Goal: Task Accomplishment & Management: Manage account settings

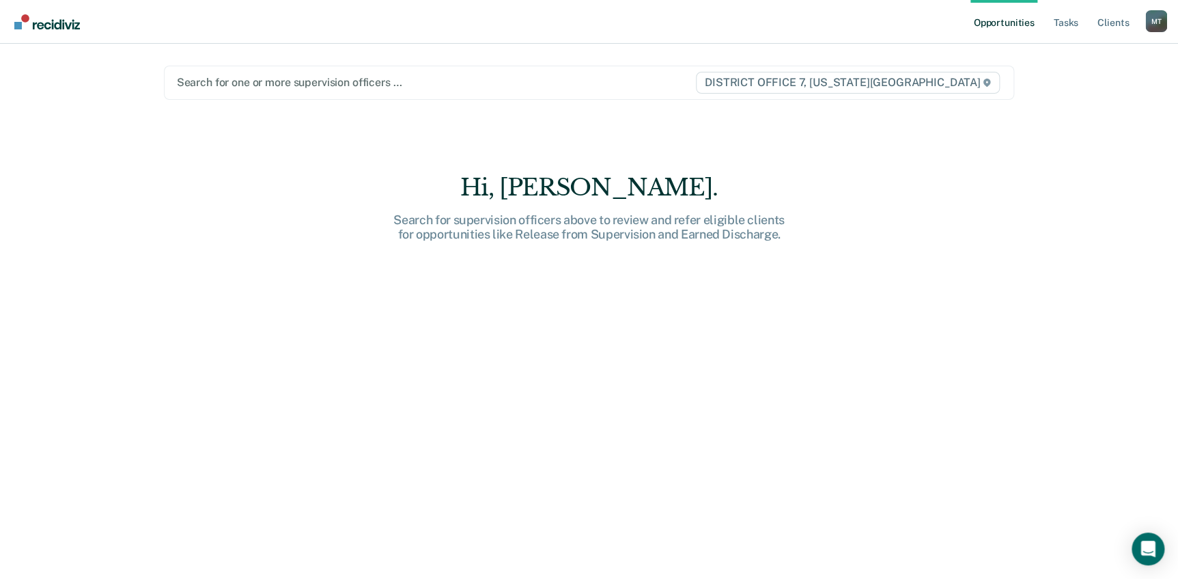
click at [268, 81] on div at bounding box center [436, 82] width 518 height 16
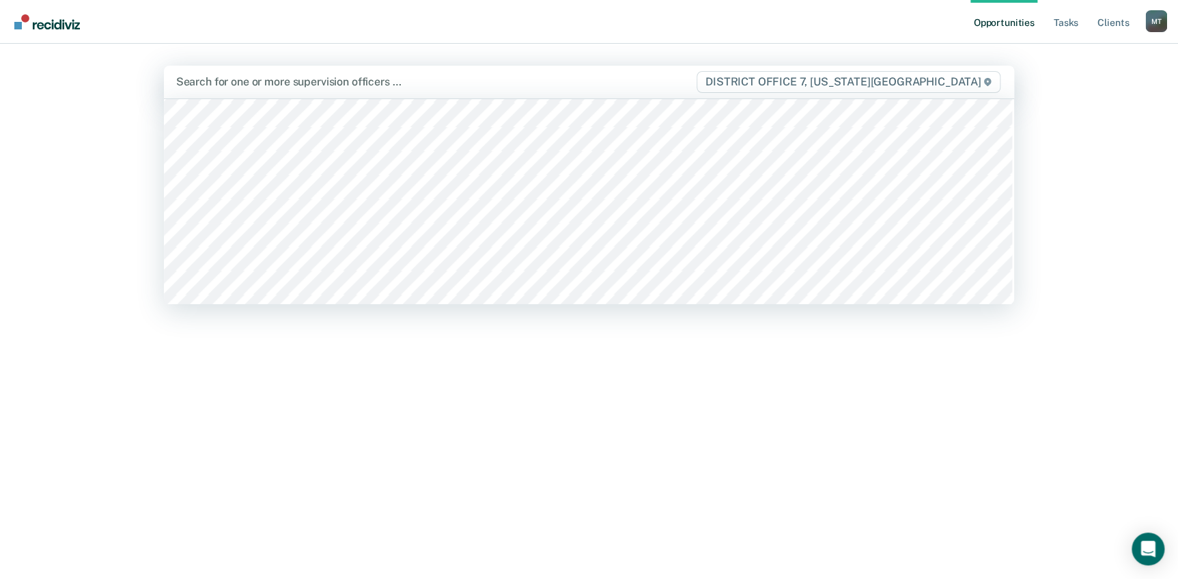
scroll to position [124, 0]
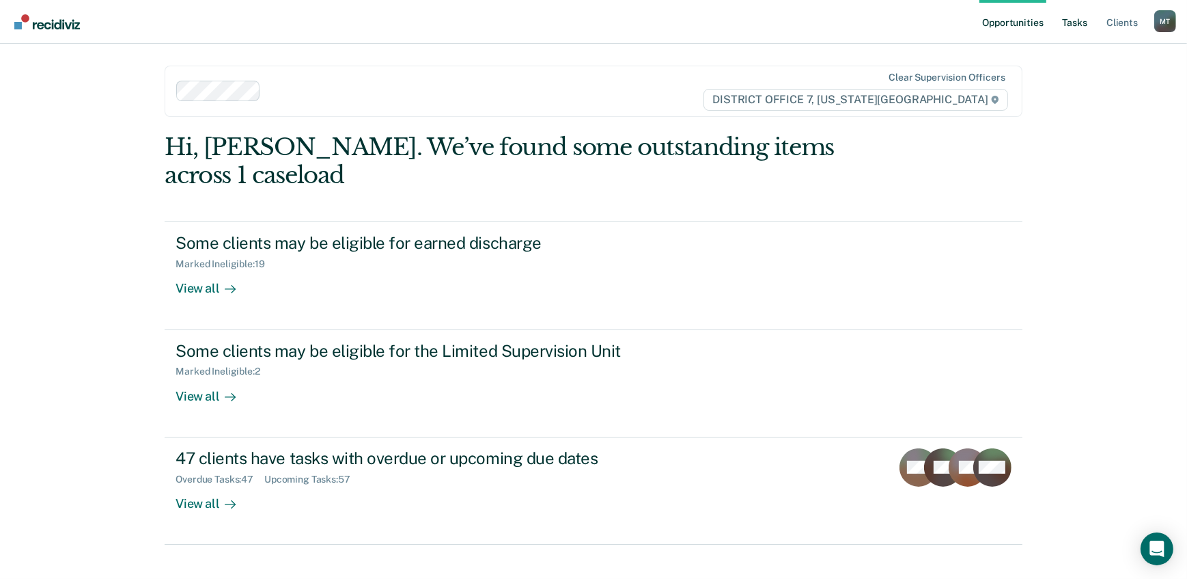
click at [1079, 20] on link "Tasks" at bounding box center [1075, 22] width 30 height 44
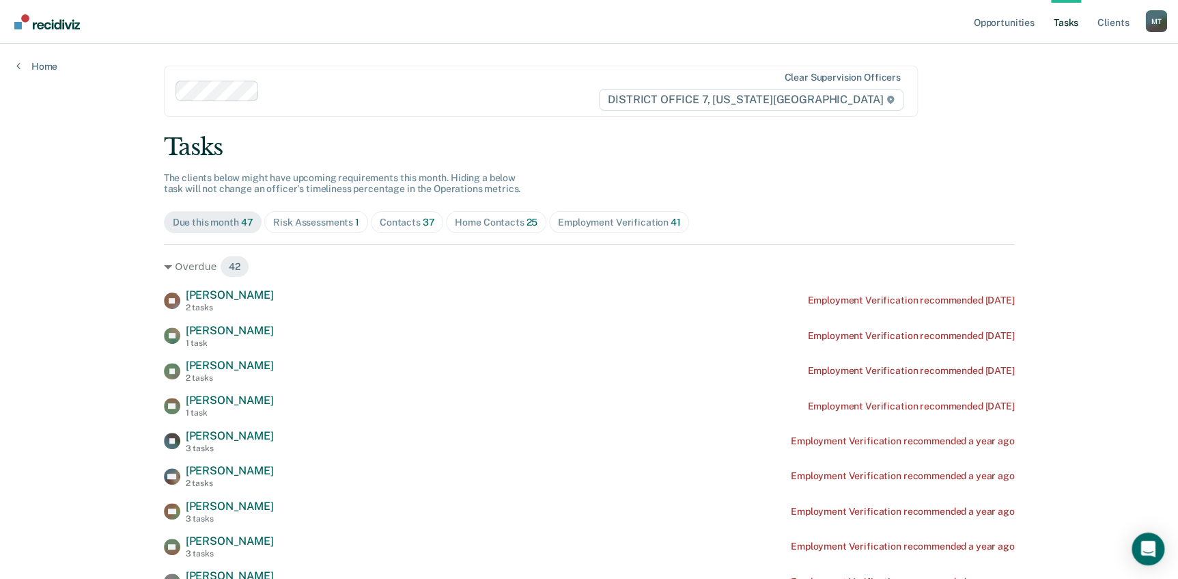
click at [600, 222] on div "Employment Verification 41" at bounding box center [619, 223] width 122 height 12
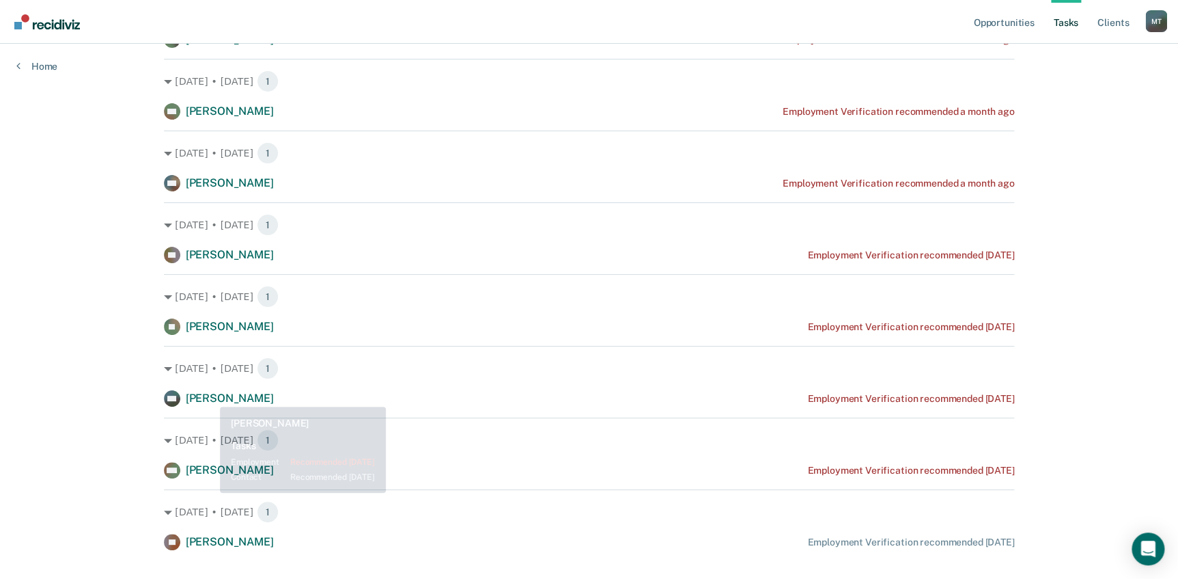
scroll to position [2514, 0]
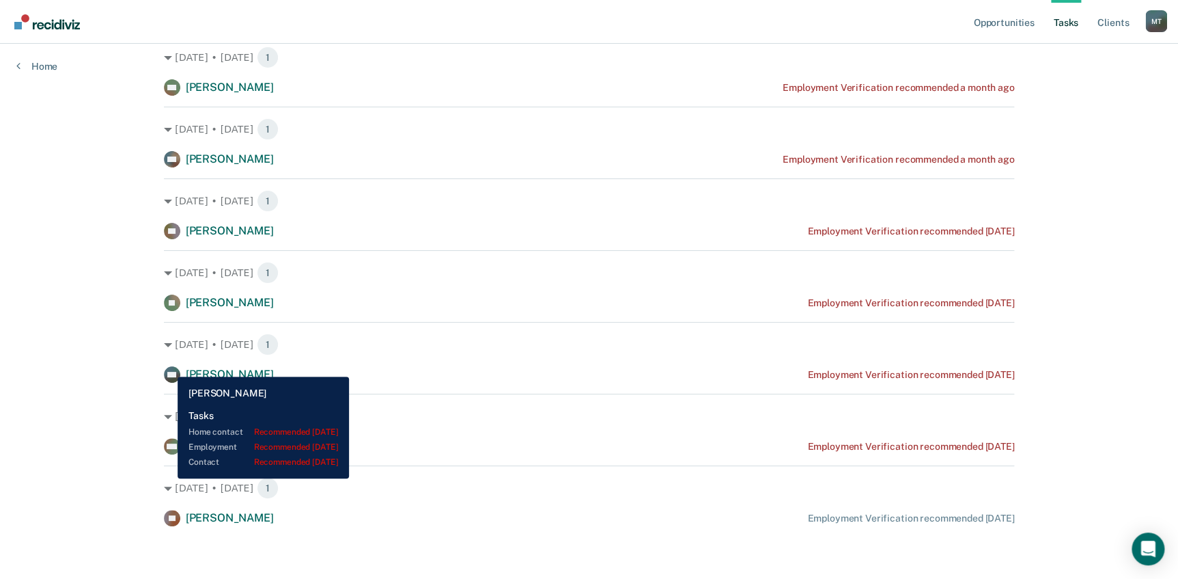
click at [167, 366] on rect at bounding box center [172, 374] width 16 height 16
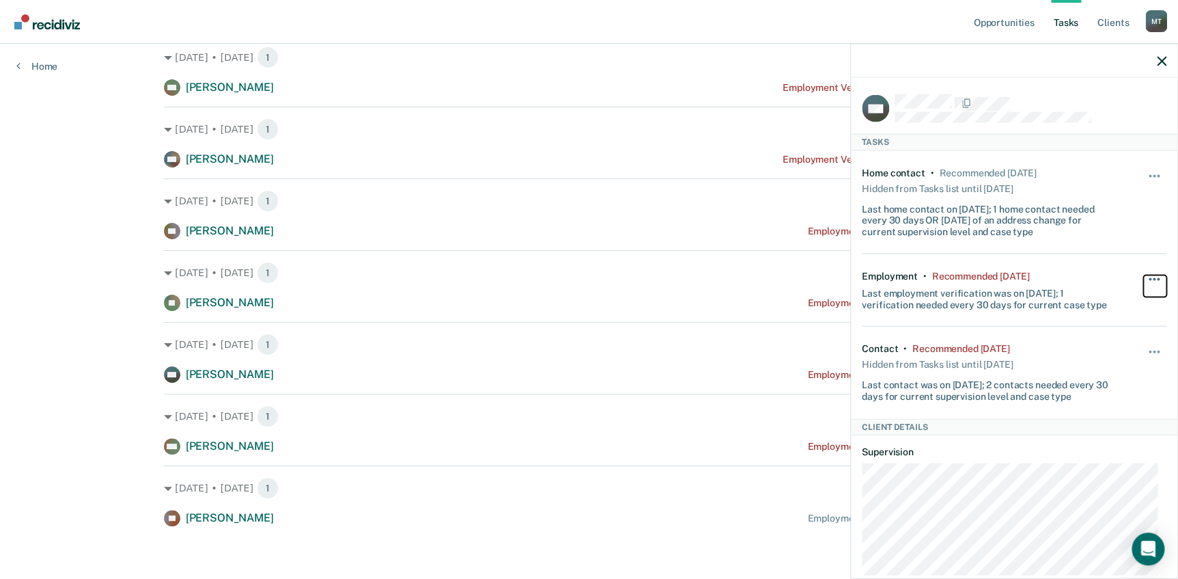
click at [1148, 275] on button "button" at bounding box center [1154, 286] width 23 height 22
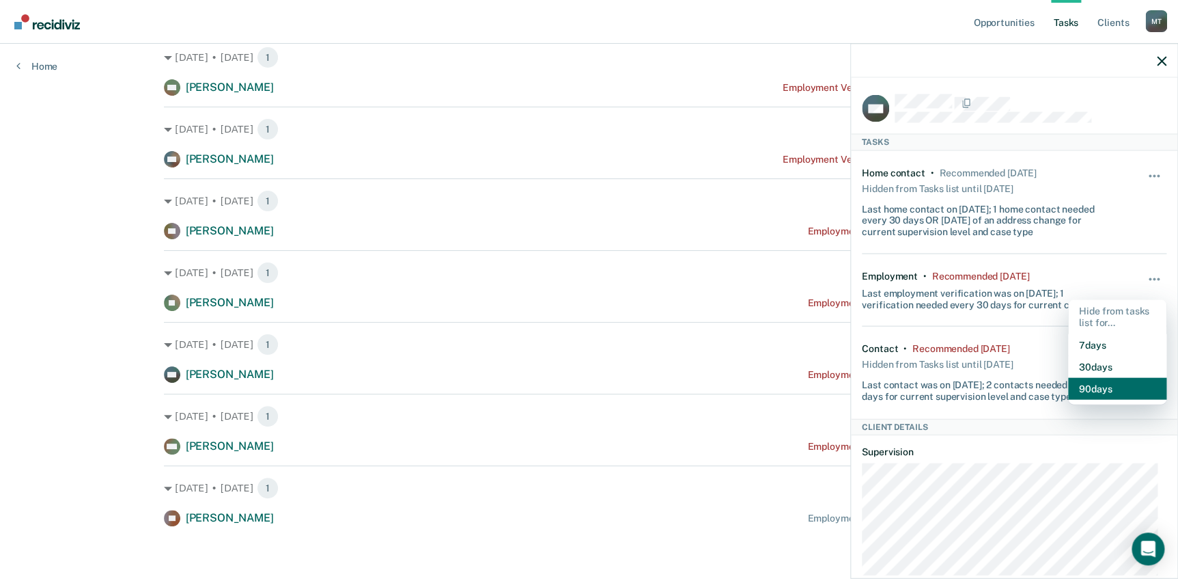
click at [1087, 383] on button "90 days" at bounding box center [1117, 388] width 98 height 22
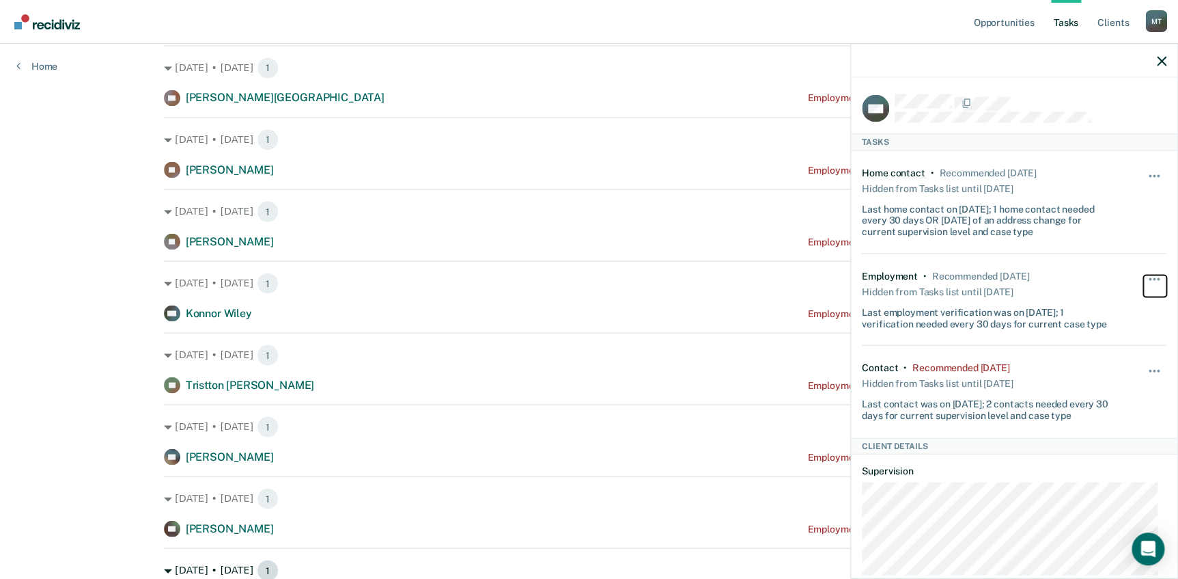
scroll to position [1139, 0]
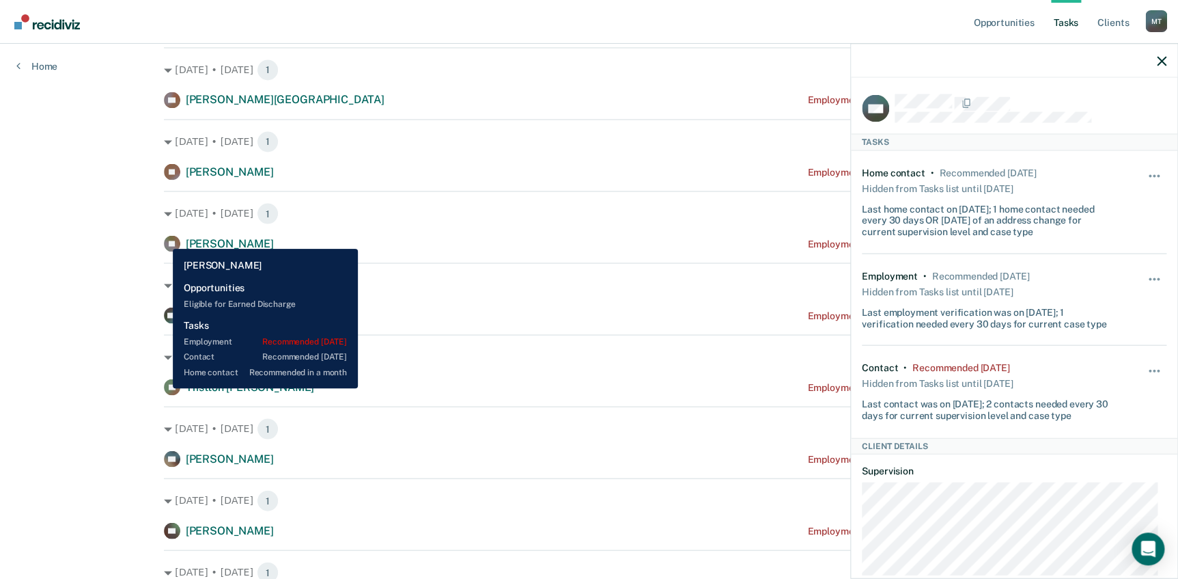
click at [164, 238] on icon at bounding box center [166, 242] width 23 height 24
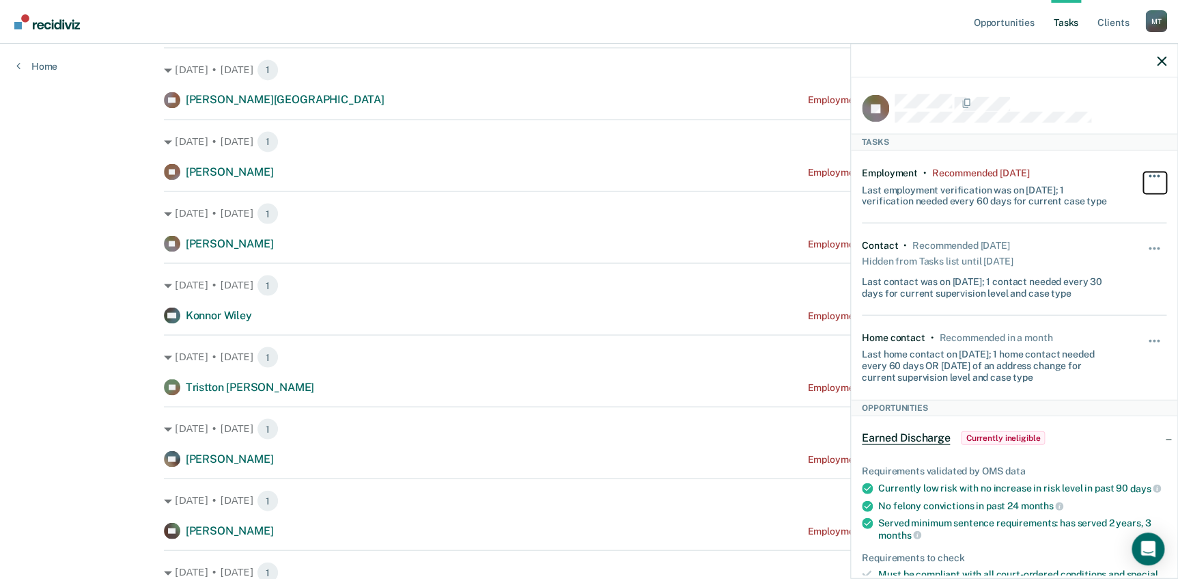
click at [1146, 171] on button "button" at bounding box center [1154, 182] width 23 height 22
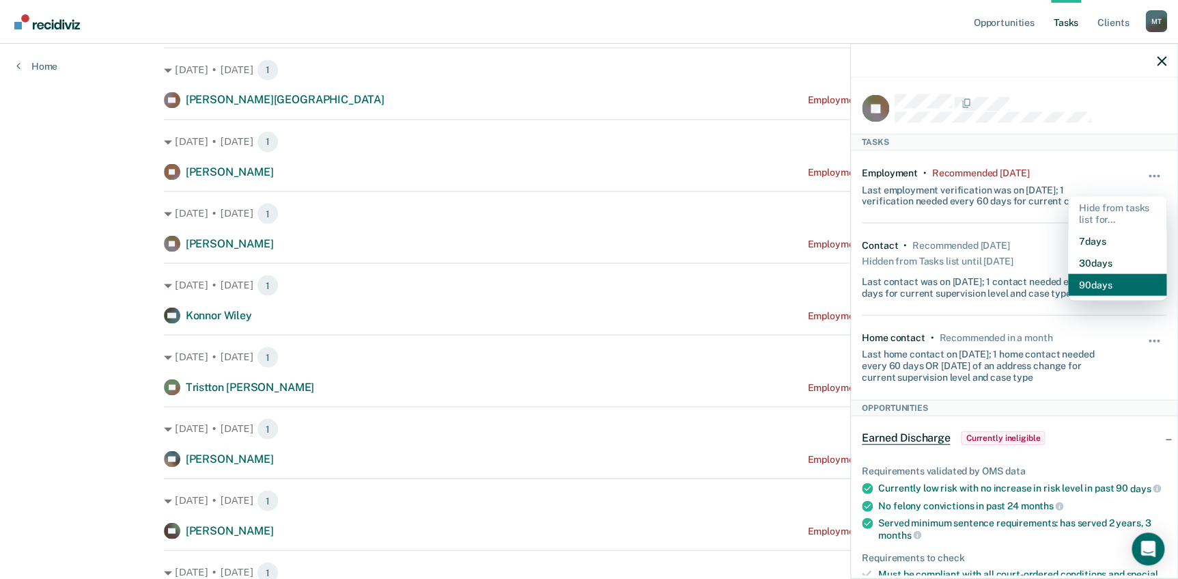
click at [1089, 287] on button "90 days" at bounding box center [1117, 285] width 98 height 22
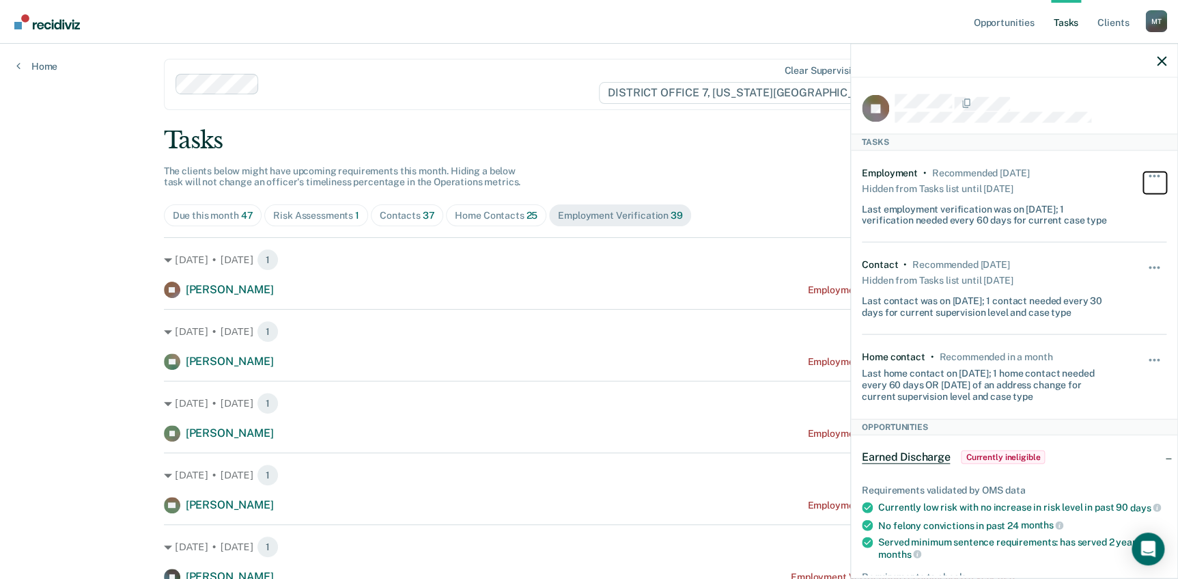
scroll to position [0, 0]
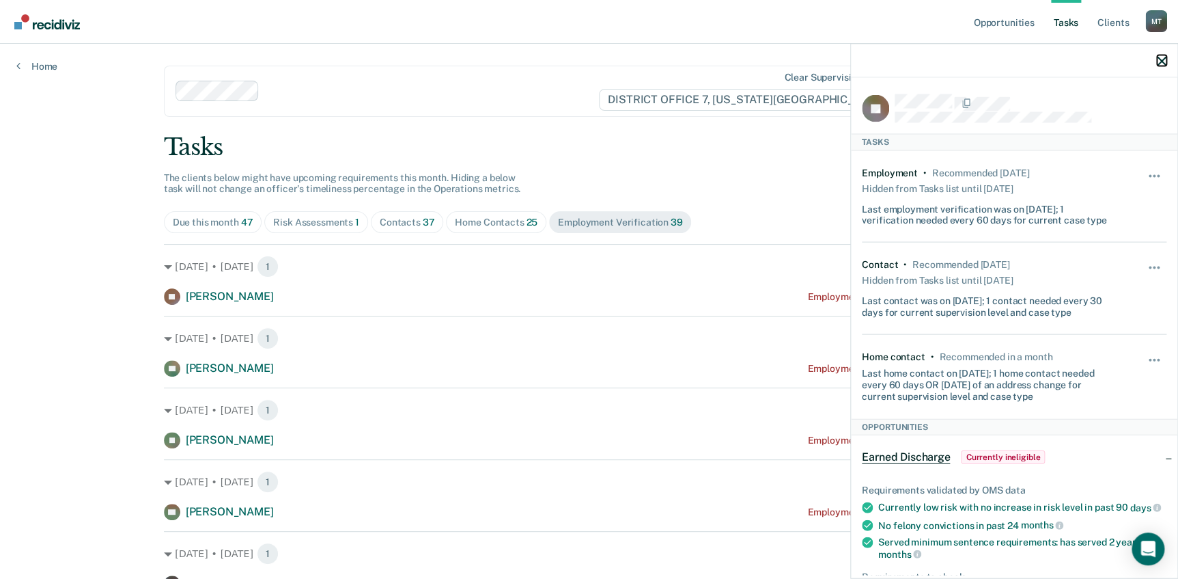
click at [1161, 57] on icon "button" at bounding box center [1162, 61] width 10 height 10
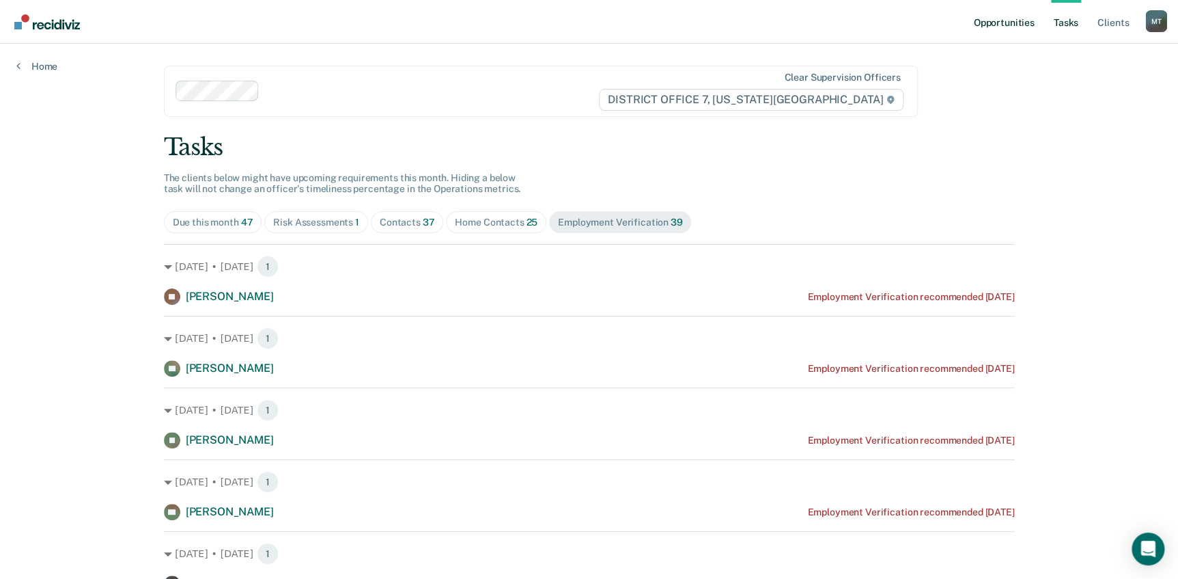
click at [1014, 18] on link "Opportunities" at bounding box center [1004, 22] width 66 height 44
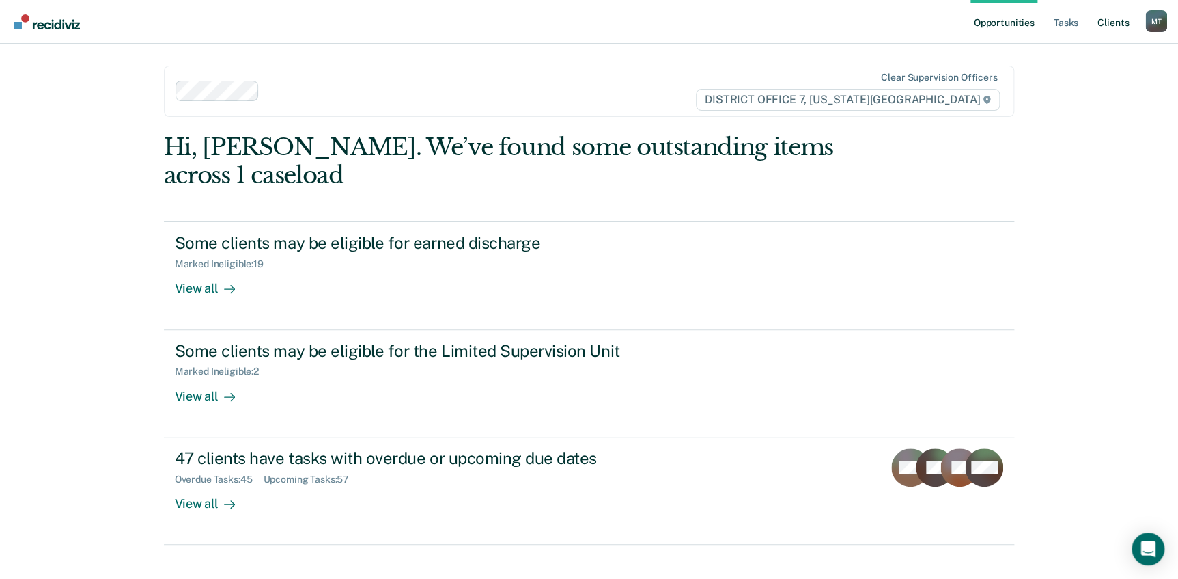
click at [1117, 18] on link "Client s" at bounding box center [1113, 22] width 37 height 44
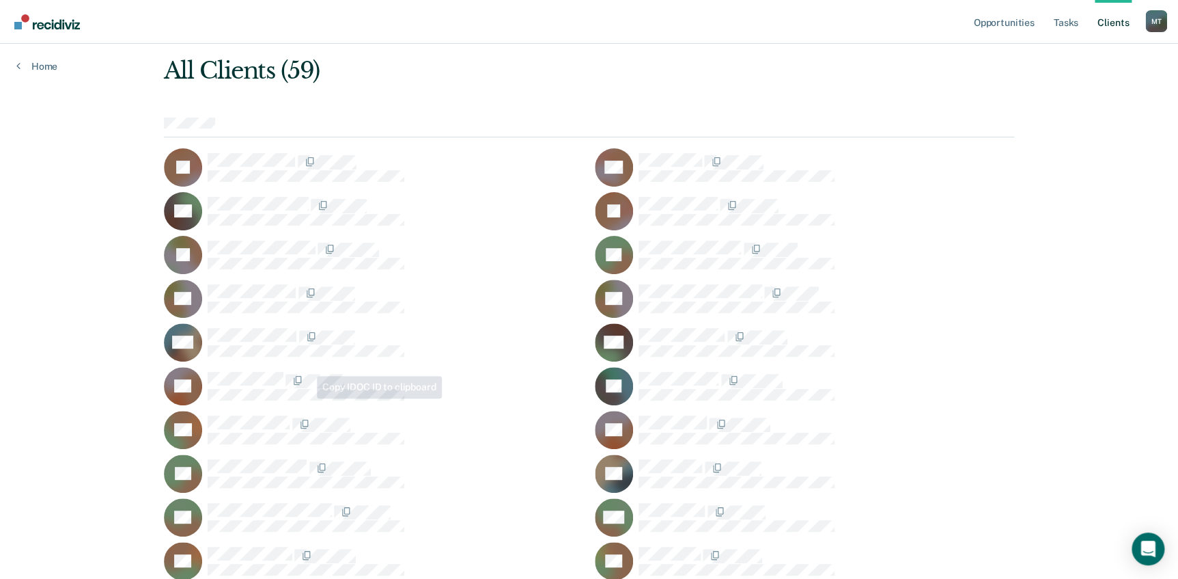
scroll to position [72, 0]
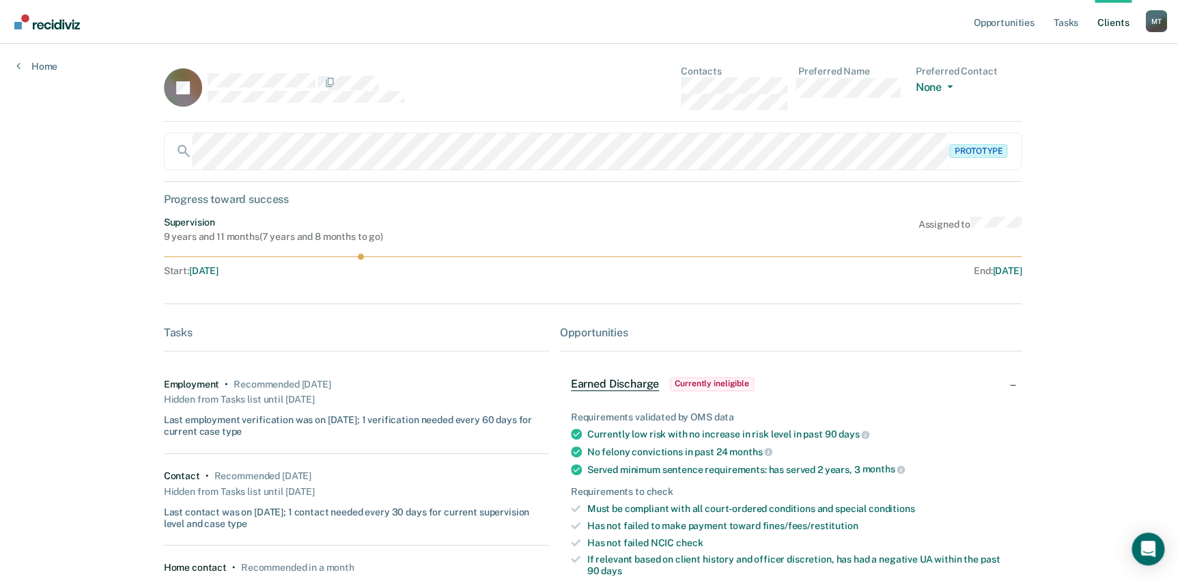
click at [29, 54] on div "Home" at bounding box center [37, 58] width 74 height 29
click at [41, 65] on link "Home" at bounding box center [36, 66] width 41 height 12
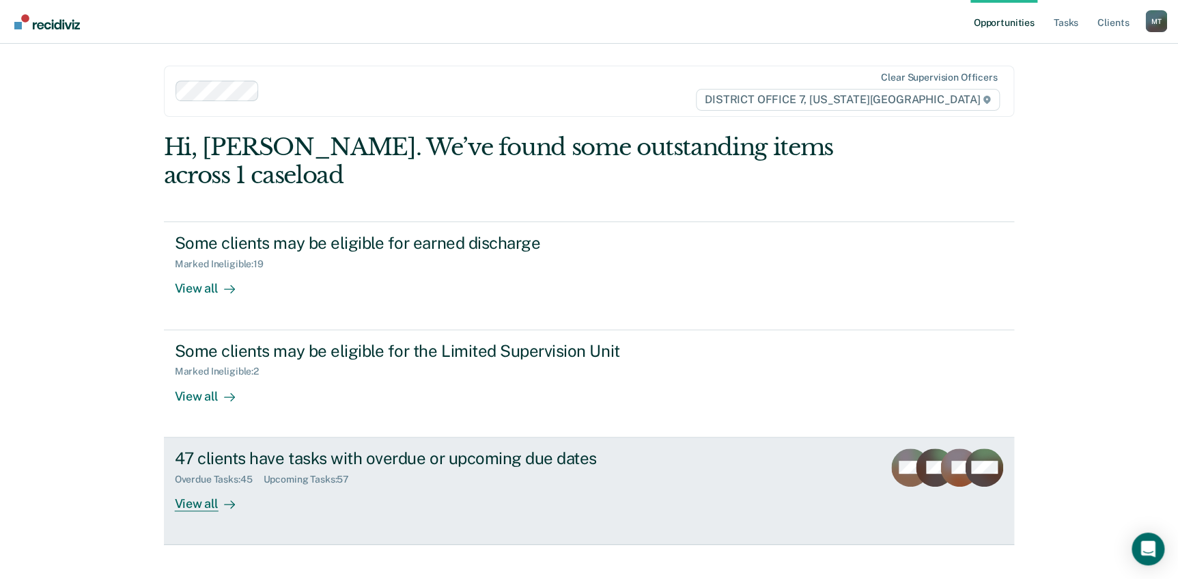
click at [193, 505] on div "View all" at bounding box center [213, 497] width 77 height 27
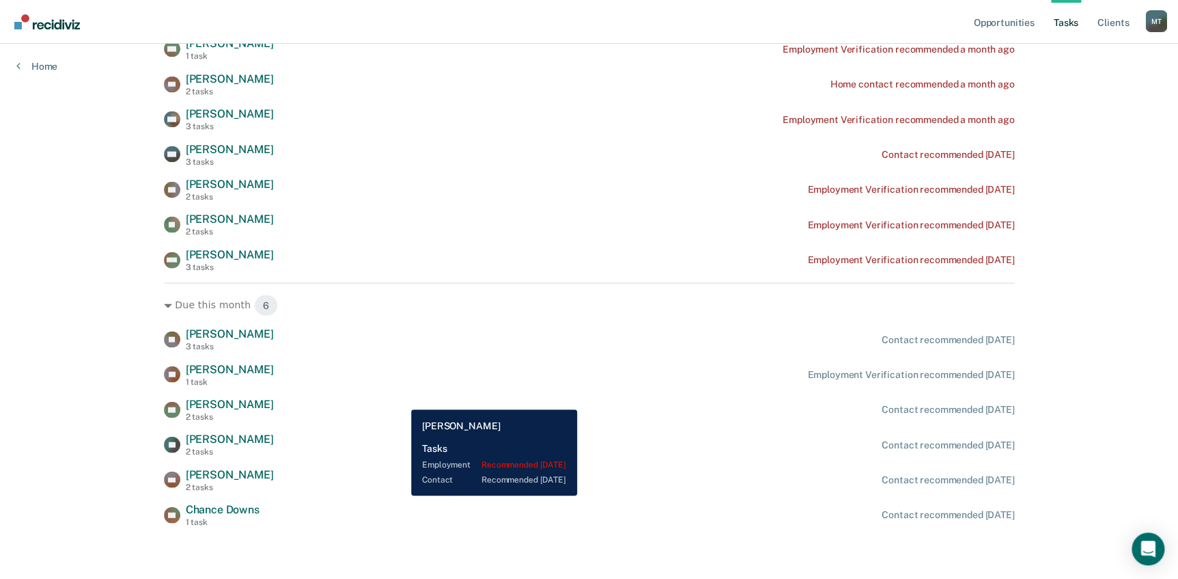
scroll to position [1448, 0]
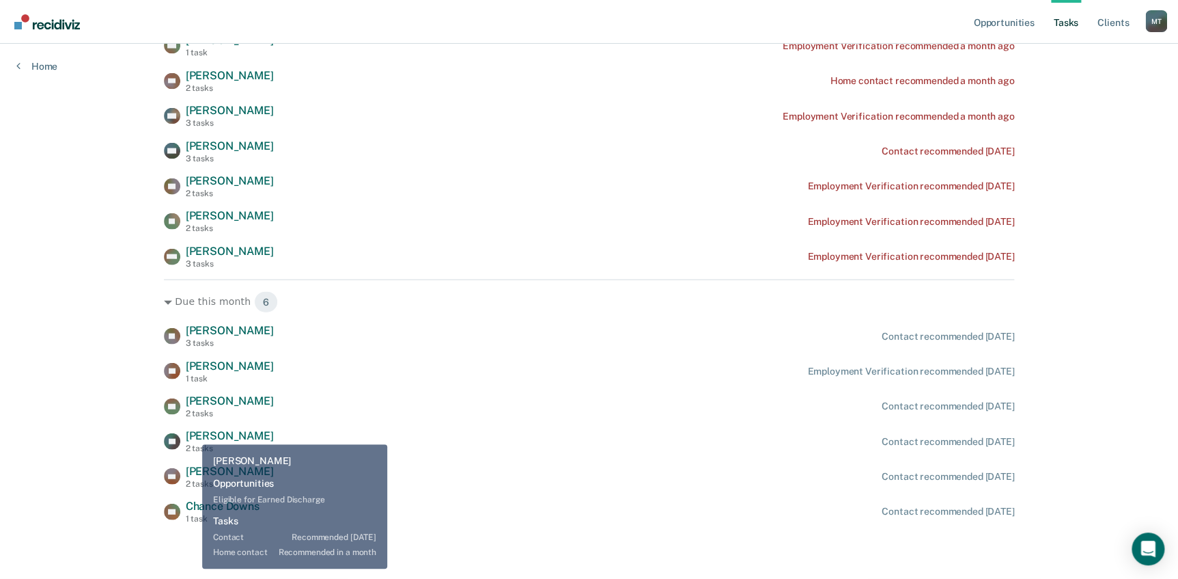
click at [194, 434] on span "[PERSON_NAME]" at bounding box center [230, 435] width 88 height 13
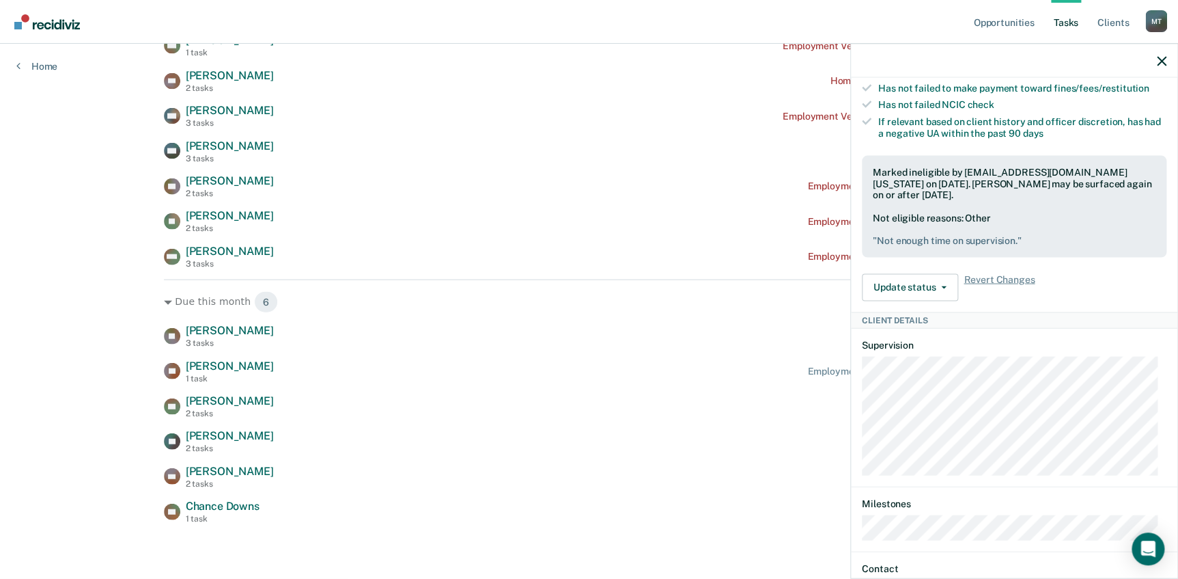
scroll to position [434, 0]
